Goal: Task Accomplishment & Management: Manage account settings

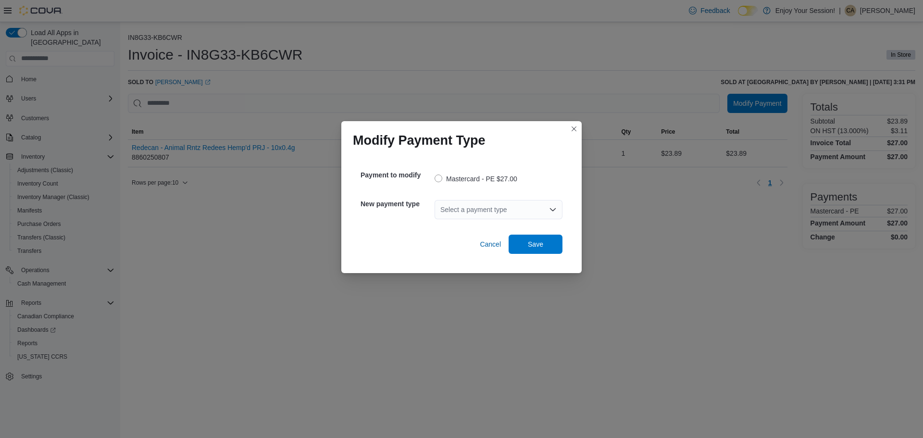
click at [502, 211] on div "Select a payment type" at bounding box center [499, 209] width 128 height 19
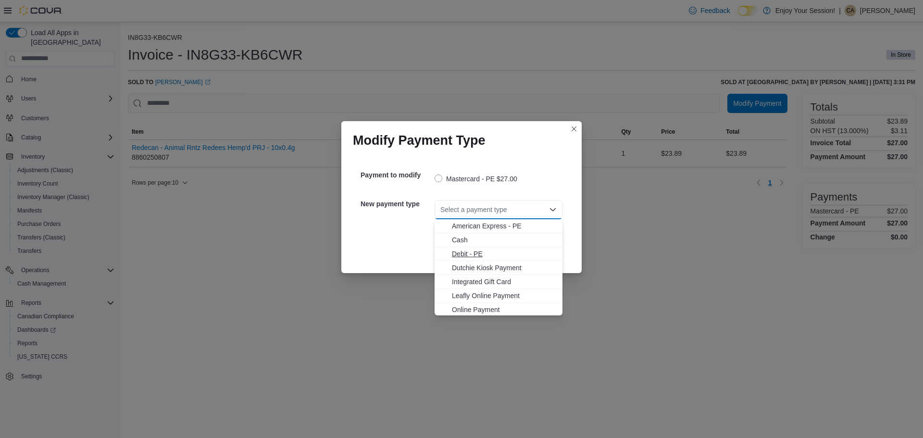
click at [479, 253] on span "Debit - PE" at bounding box center [504, 254] width 105 height 10
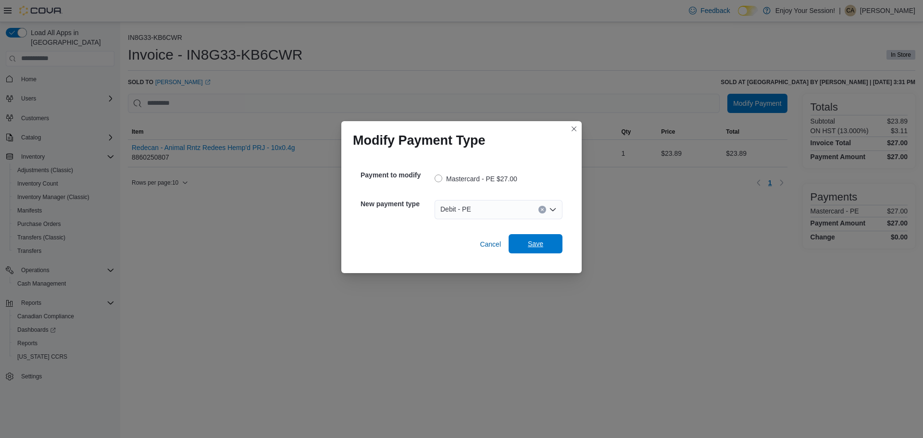
click at [539, 246] on span "Save" at bounding box center [535, 244] width 15 height 10
click at [470, 208] on div "Select a payment type" at bounding box center [499, 209] width 128 height 19
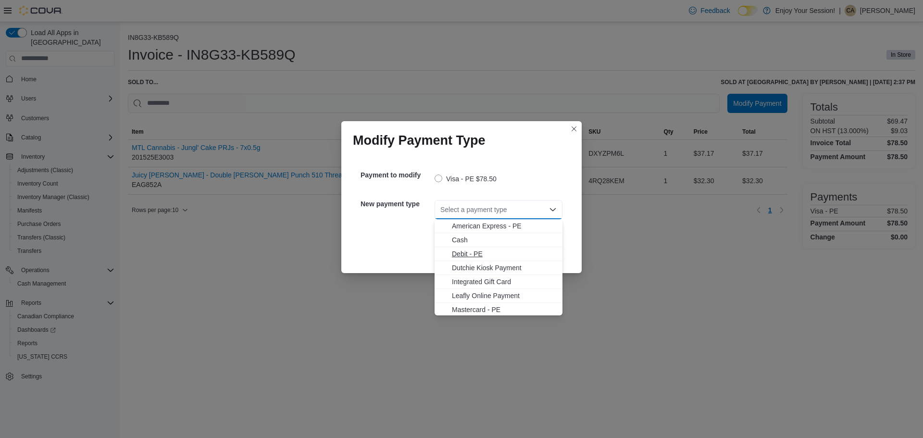
click at [469, 253] on span "Debit - PE" at bounding box center [504, 254] width 105 height 10
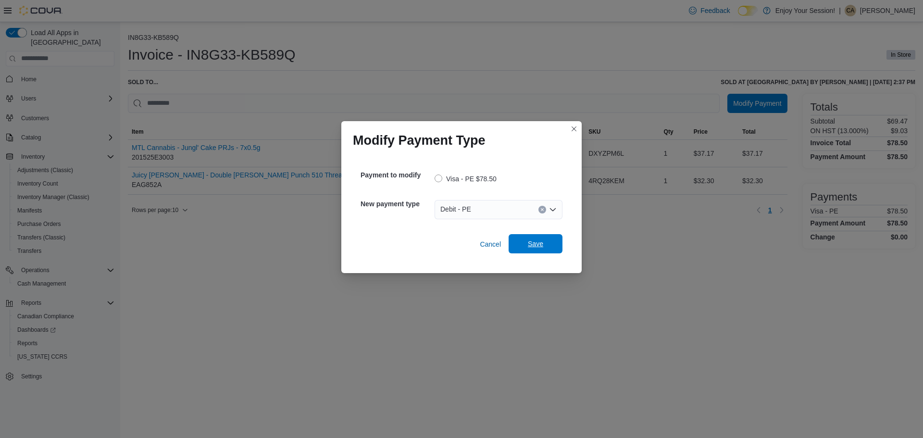
click at [526, 251] on span "Save" at bounding box center [536, 243] width 42 height 19
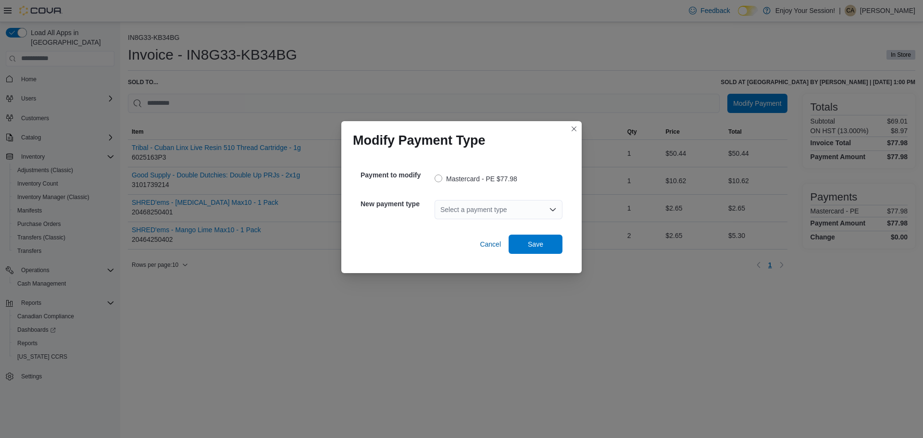
click at [521, 213] on div "Select a payment type" at bounding box center [499, 209] width 128 height 19
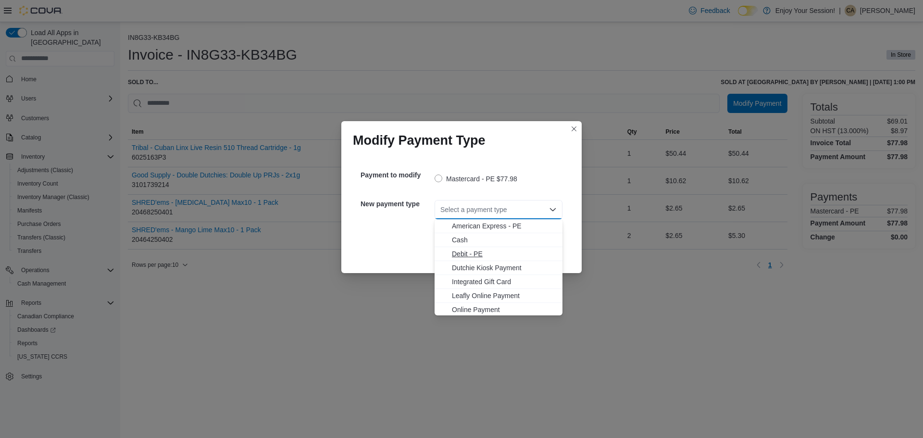
click at [478, 252] on span "Debit - PE" at bounding box center [504, 254] width 105 height 10
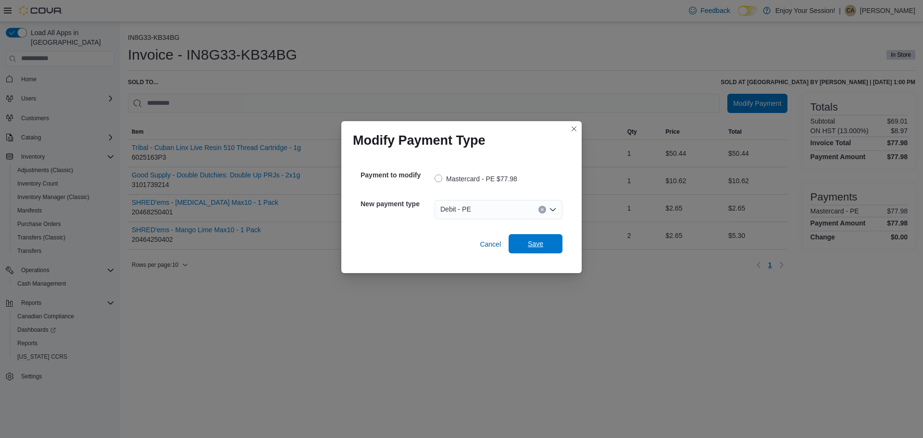
click at [529, 242] on span "Save" at bounding box center [535, 244] width 15 height 10
